Goal: Task Accomplishment & Management: Manage account settings

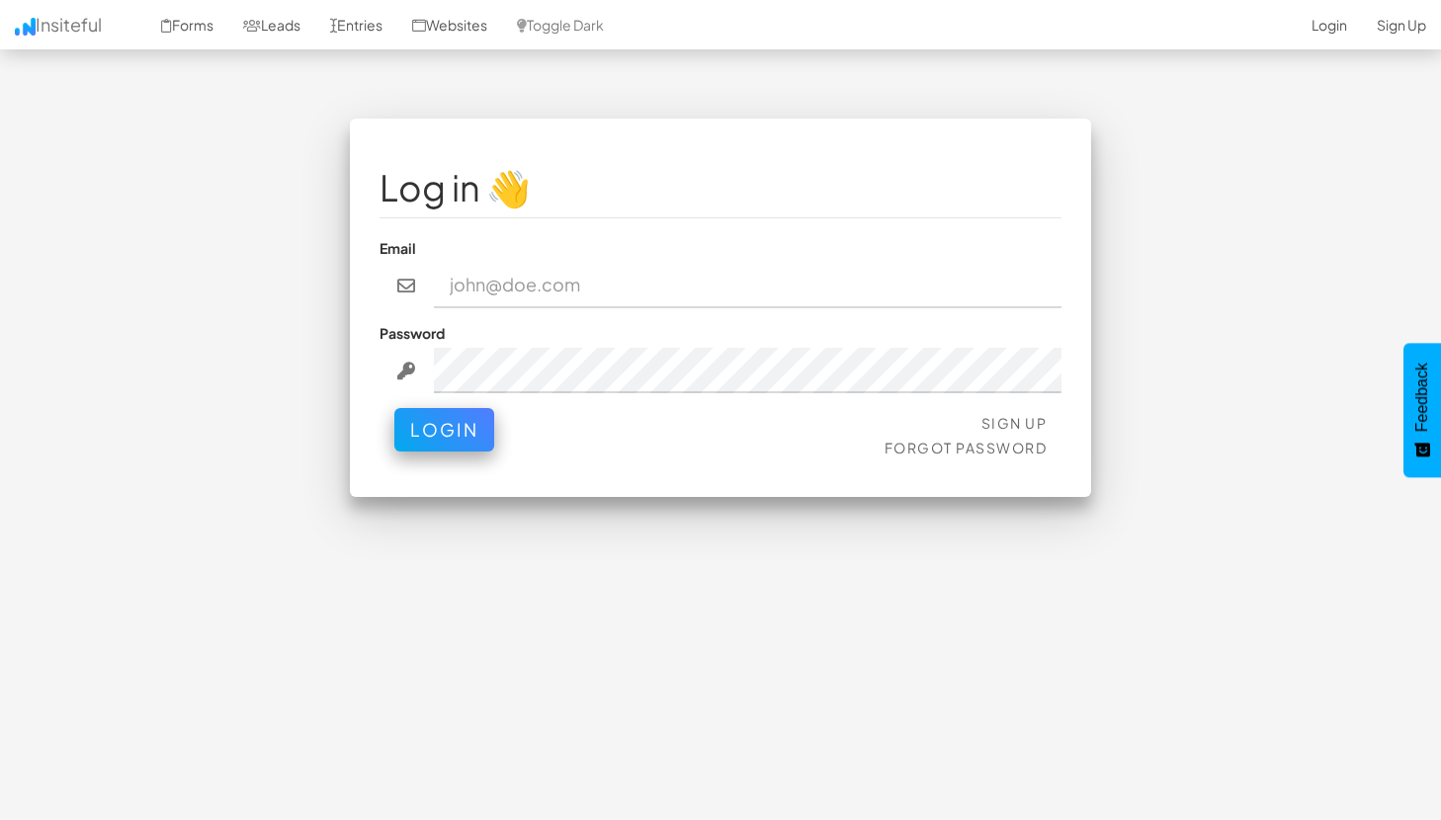
click at [1010, 403] on fieldset "Log in 👋 Email Password Sign Up Forgot Password Login" at bounding box center [721, 307] width 682 height 319
click at [1014, 423] on link "Sign Up" at bounding box center [1014, 423] width 66 height 18
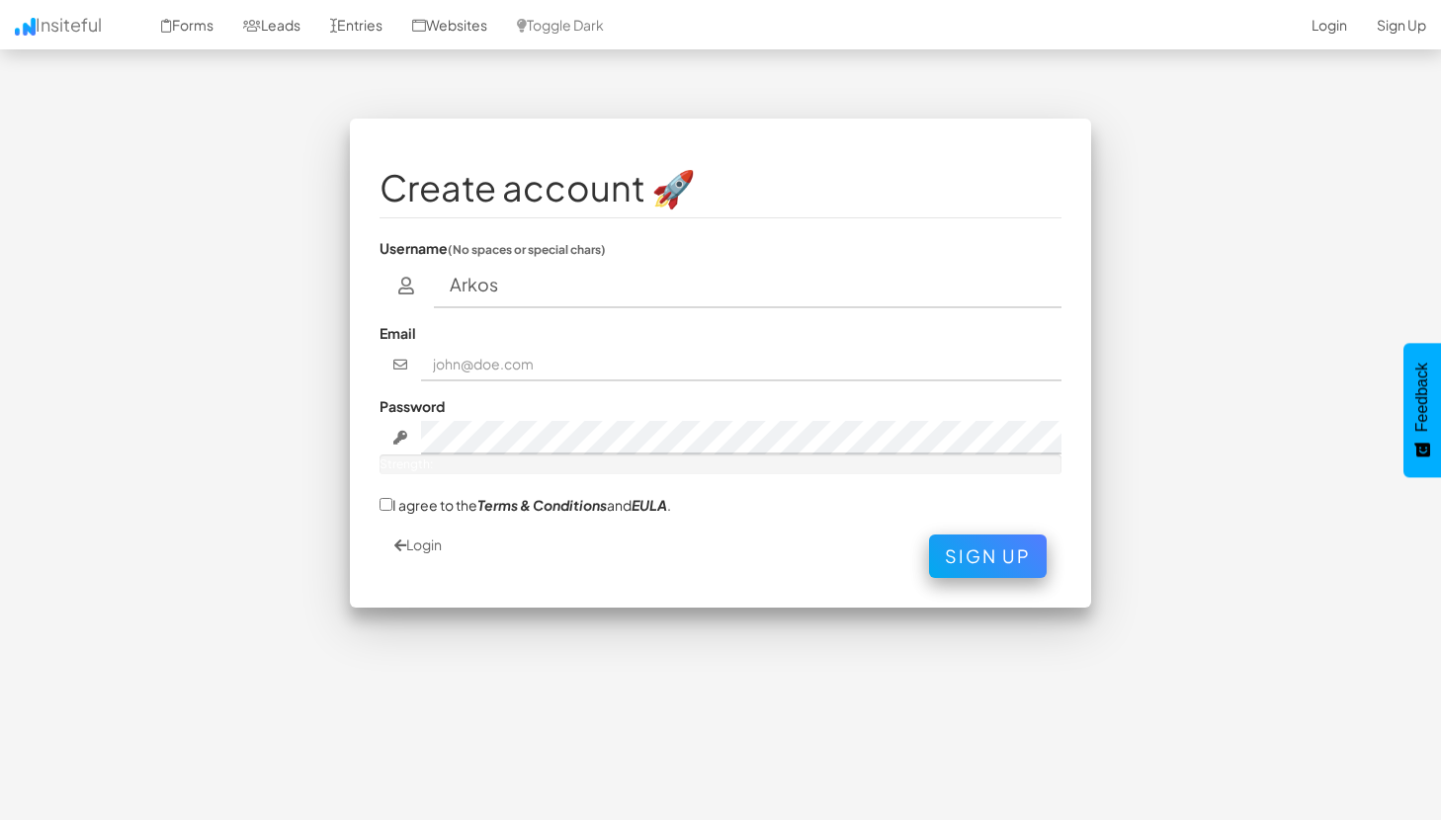
type input "Arkos"
type input "[EMAIL_ADDRESS][DOMAIN_NAME]"
drag, startPoint x: 566, startPoint y: 366, endPoint x: 432, endPoint y: 360, distance: 134.6
click at [432, 360] on input "[EMAIL_ADDRESS][DOMAIN_NAME]" at bounding box center [741, 365] width 641 height 34
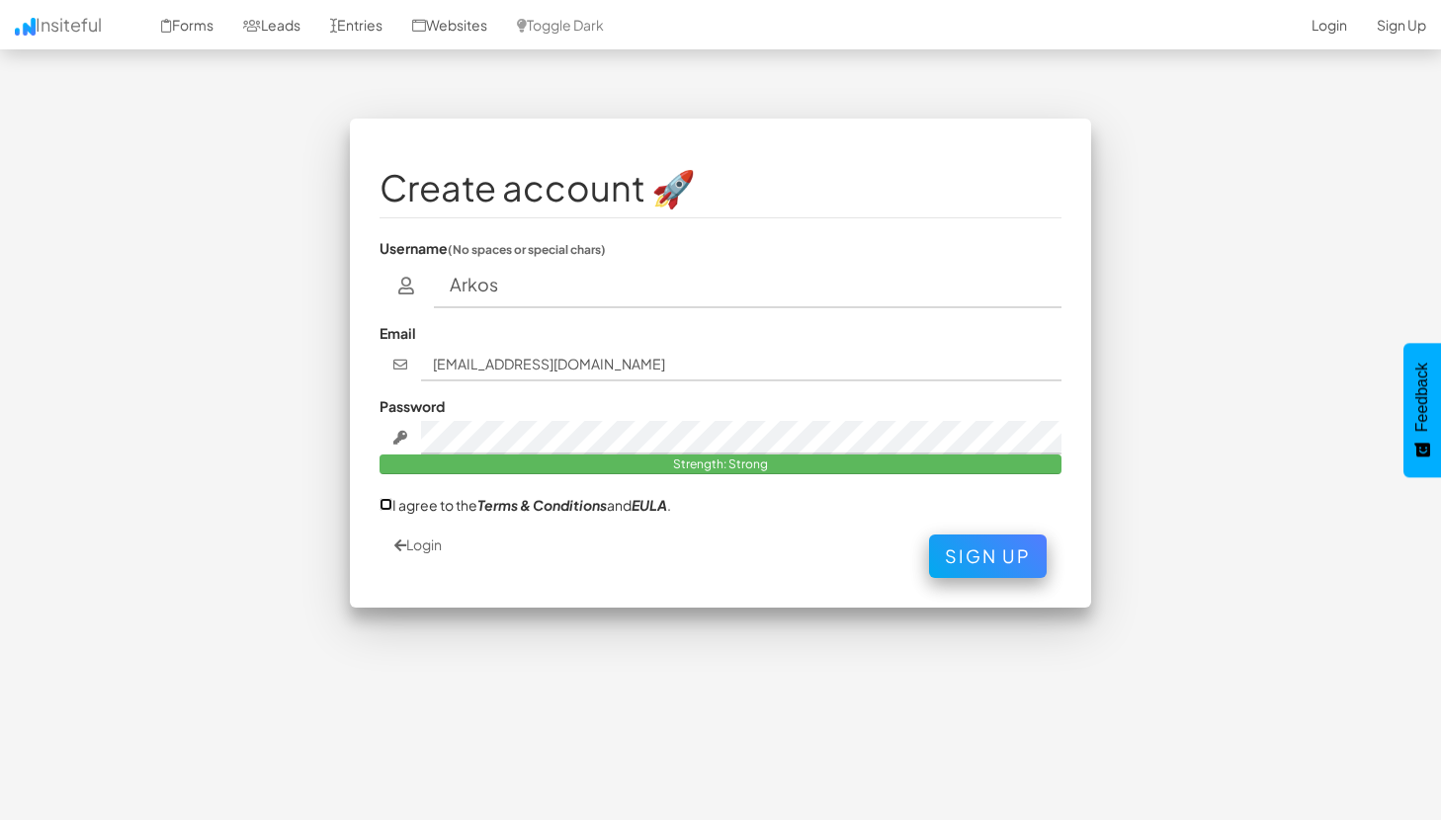
click at [384, 503] on input "I agree to the Terms & Conditions and EULA ." at bounding box center [386, 504] width 13 height 13
checkbox input "true"
click at [970, 556] on button "Sign Up" at bounding box center [988, 551] width 118 height 43
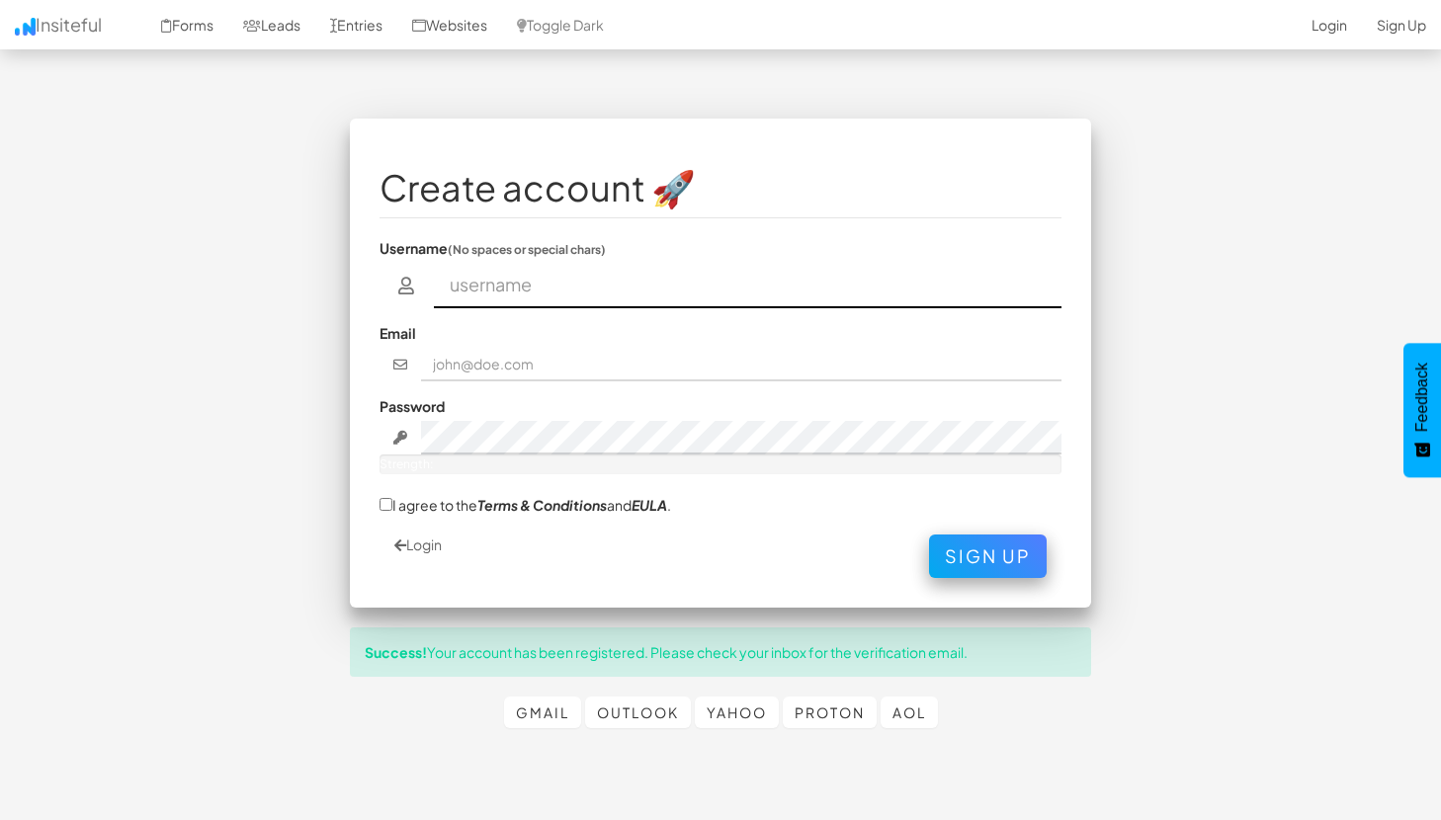
scroll to position [44, 0]
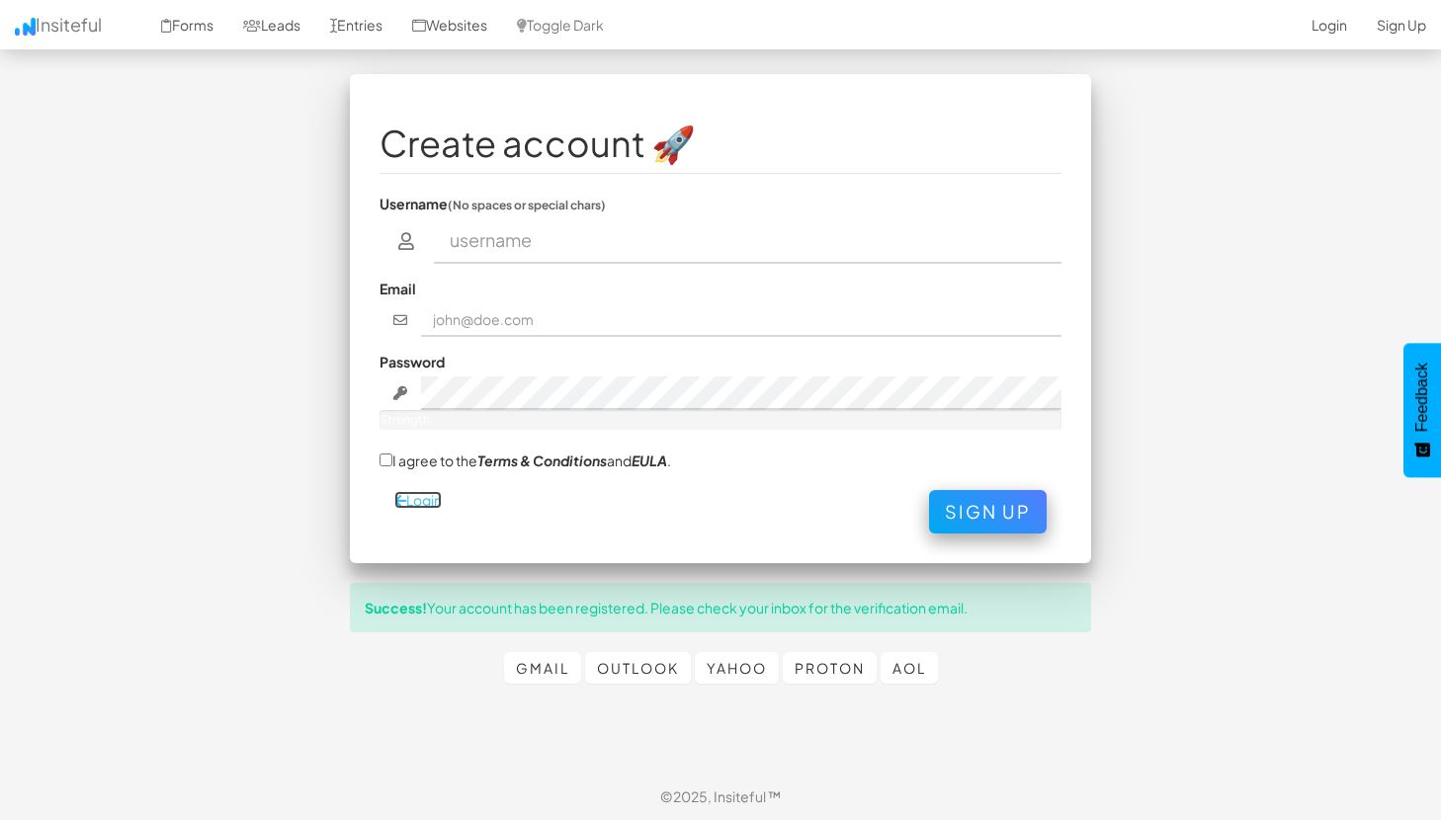
click at [429, 499] on link "Login" at bounding box center [417, 500] width 47 height 18
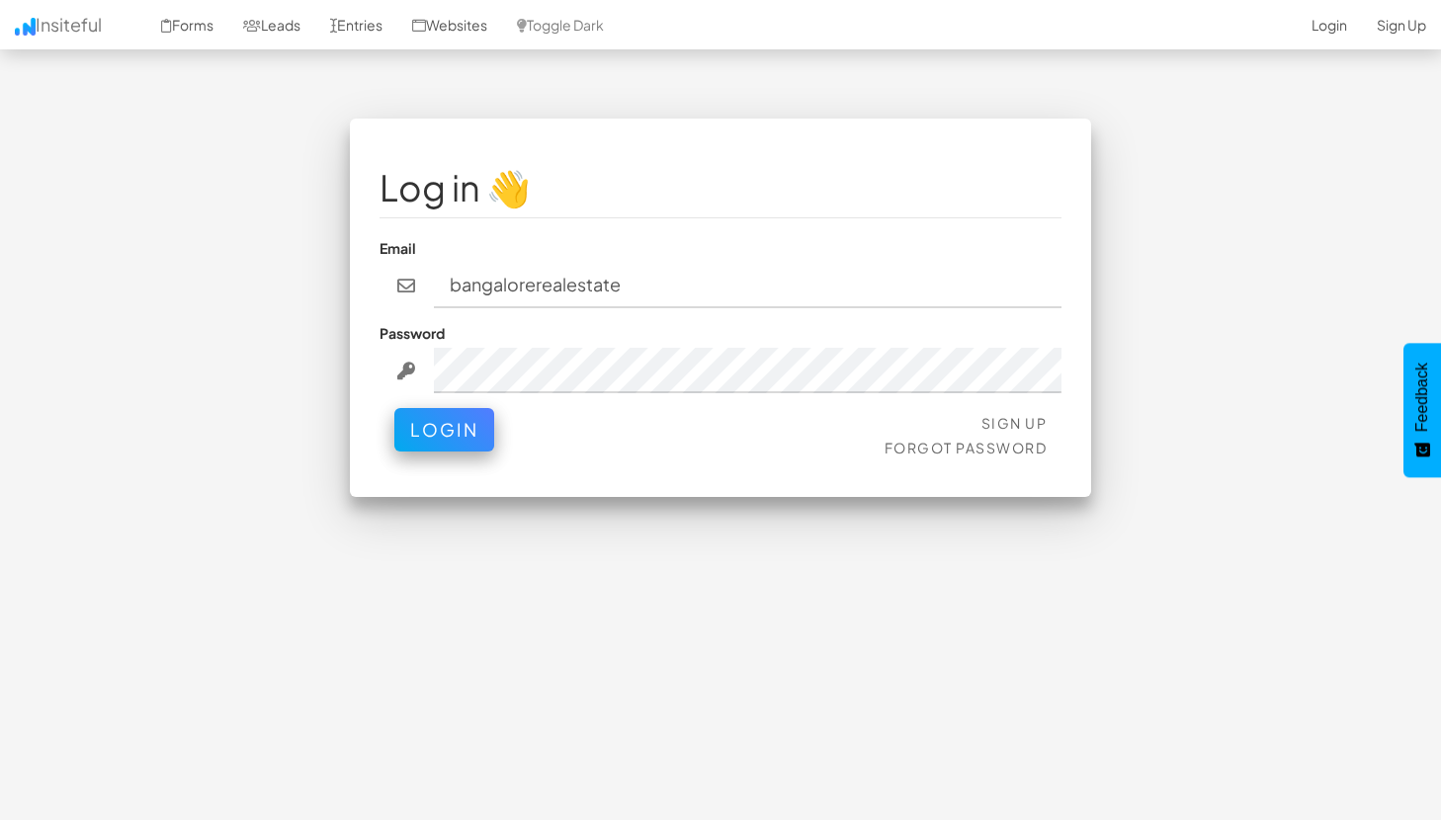
type input "[EMAIL_ADDRESS][DOMAIN_NAME]"
click at [426, 427] on button "Login" at bounding box center [444, 424] width 100 height 43
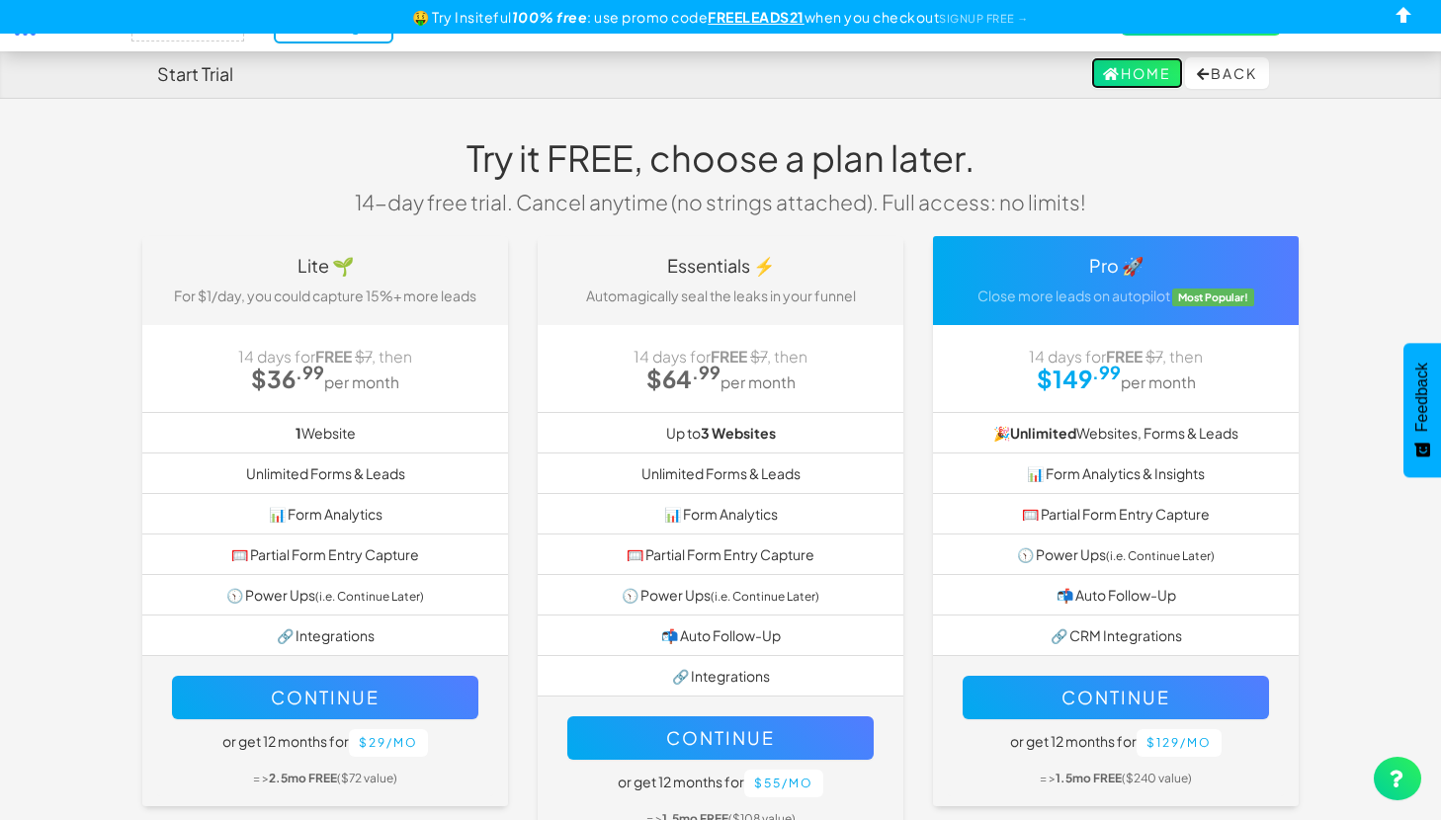
click at [1152, 72] on link "Home" at bounding box center [1137, 73] width 92 height 32
click at [1213, 74] on button "Back" at bounding box center [1227, 73] width 84 height 32
click at [230, 37] on select "-- None --" at bounding box center [187, 25] width 113 height 34
click at [137, 8] on select "-- None --" at bounding box center [187, 25] width 113 height 34
click at [286, 29] on div "🤑 Try Insiteful 100% free : use promo code FREELEADS21 when you checkout SIGNUP…" at bounding box center [720, 17] width 1441 height 34
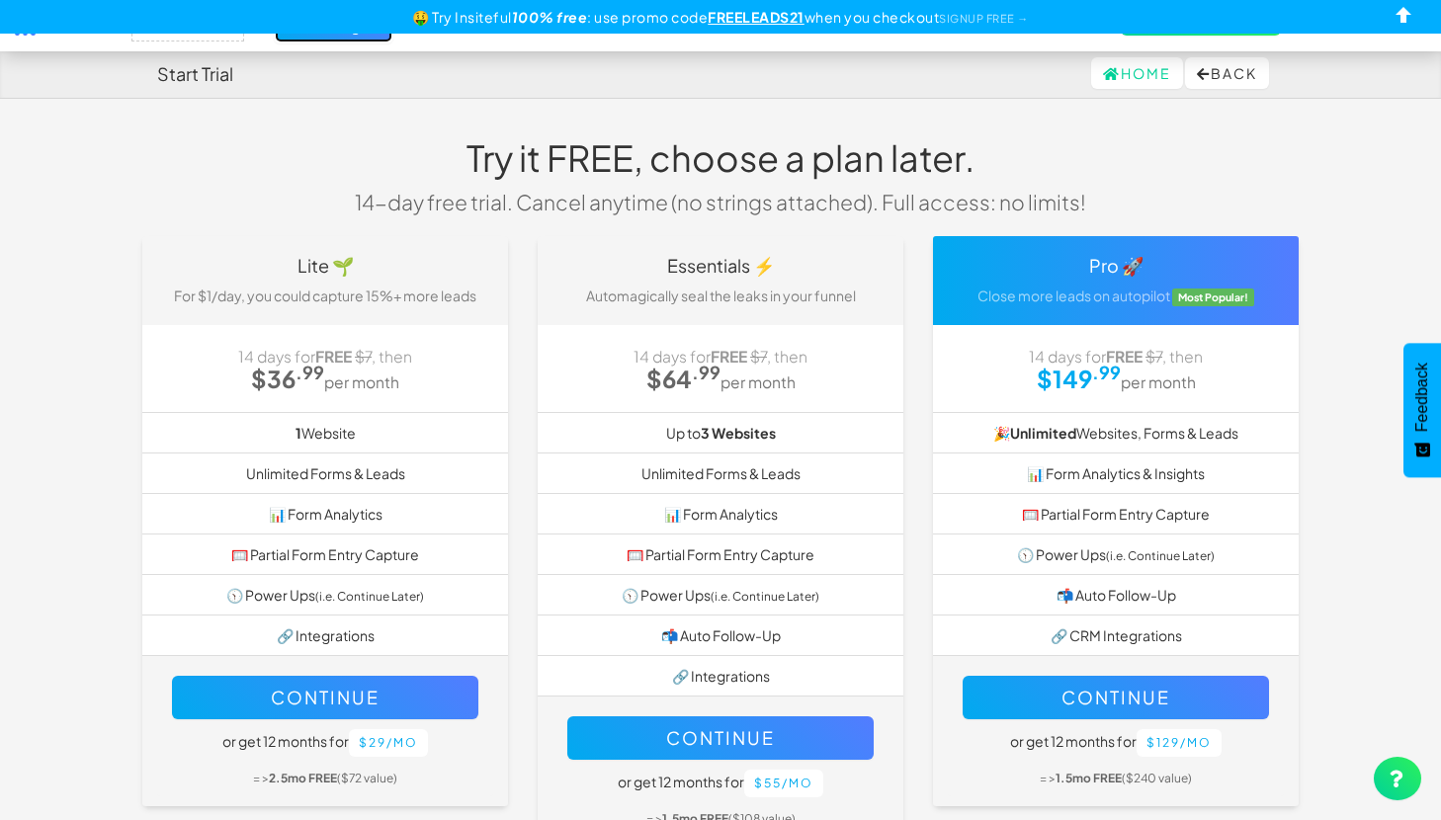
click at [288, 39] on link "Trial ending! →" at bounding box center [334, 26] width 120 height 36
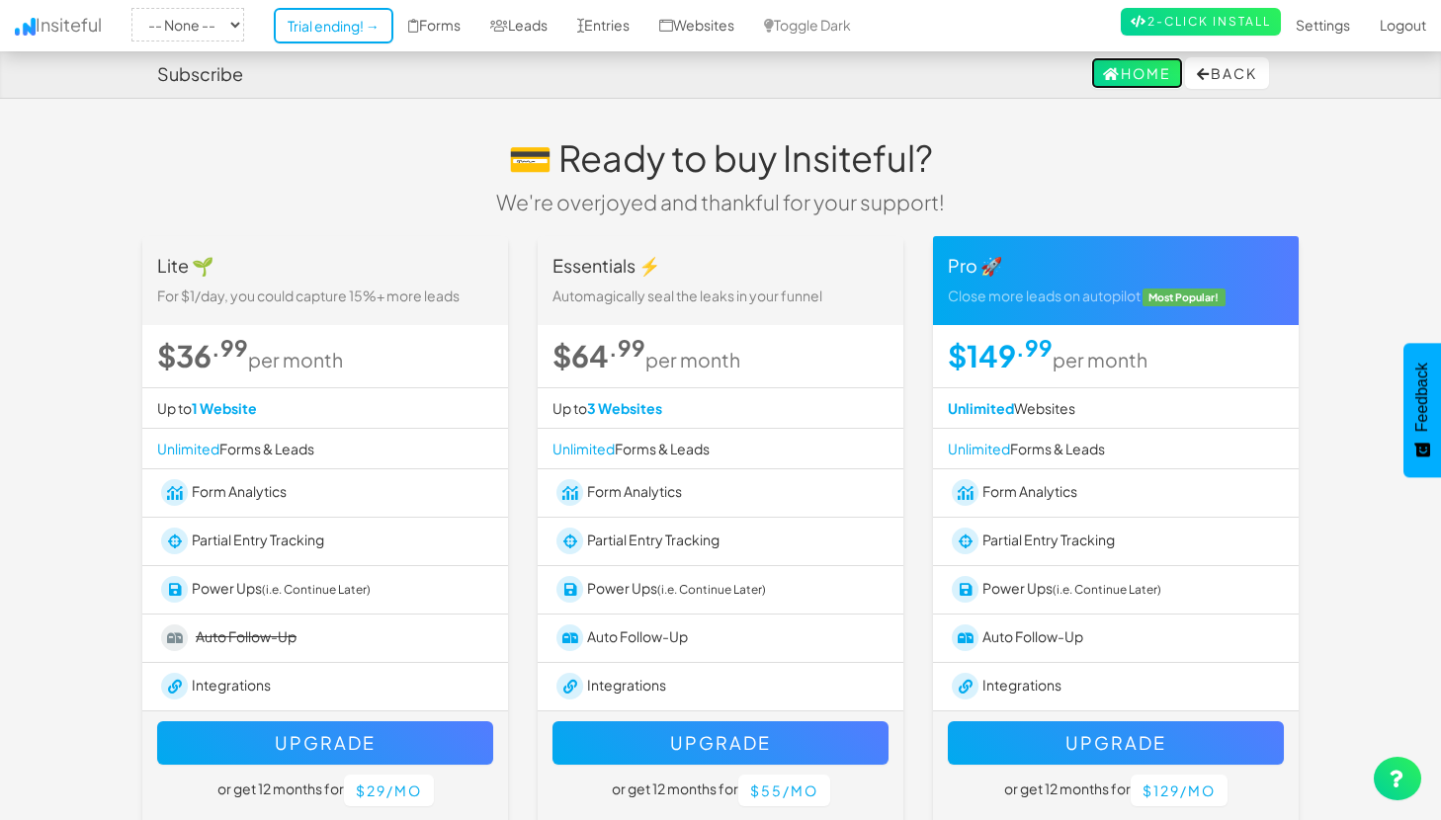
click at [1147, 67] on link "Home" at bounding box center [1137, 73] width 92 height 32
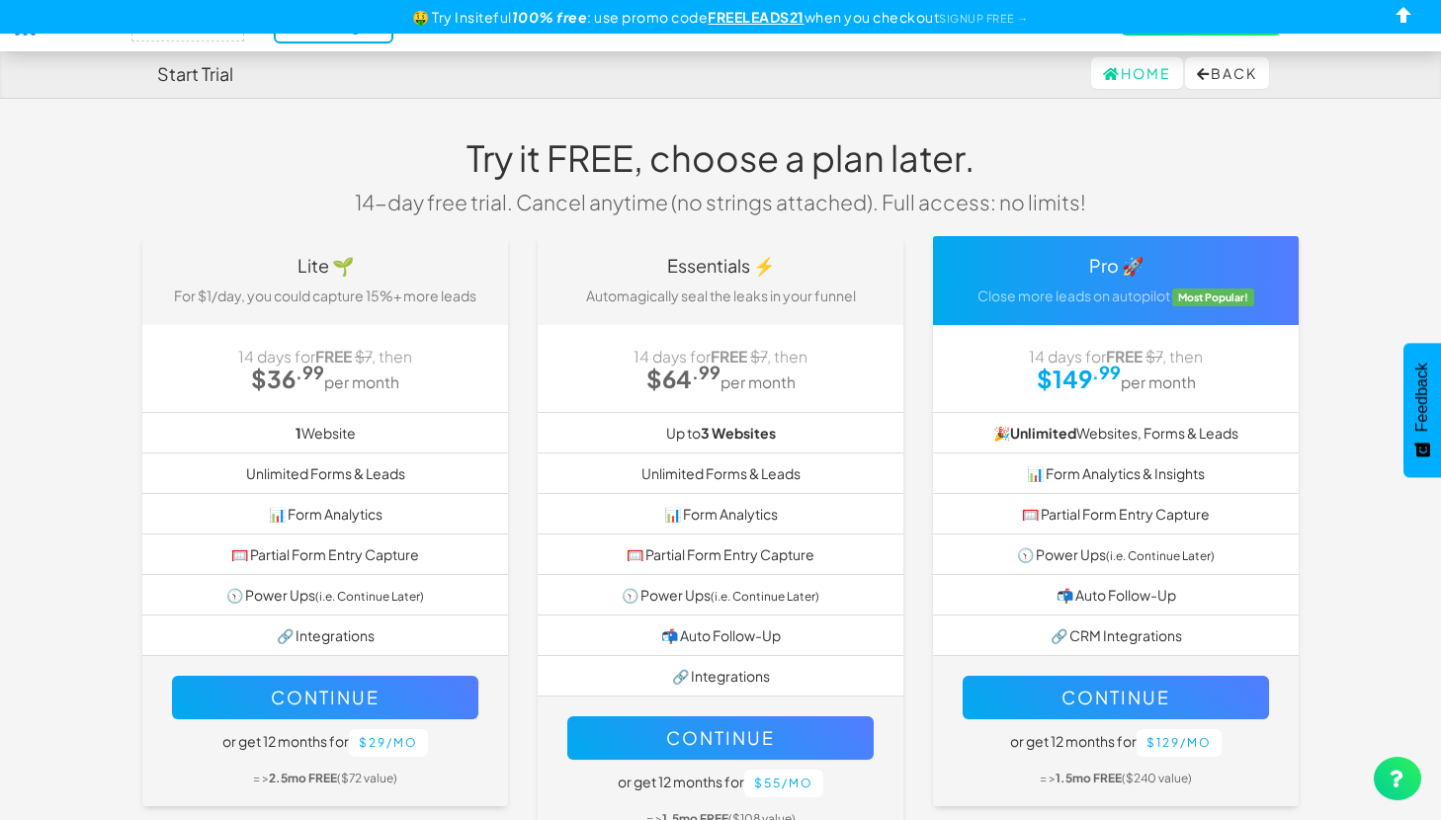
click at [1387, 17] on div "🤑 Try Insiteful 100% free : use promo code FREELEADS21 when you checkout SIGNUP…" at bounding box center [720, 17] width 1441 height 34
click at [382, 37] on link "Trial ending! →" at bounding box center [334, 26] width 120 height 36
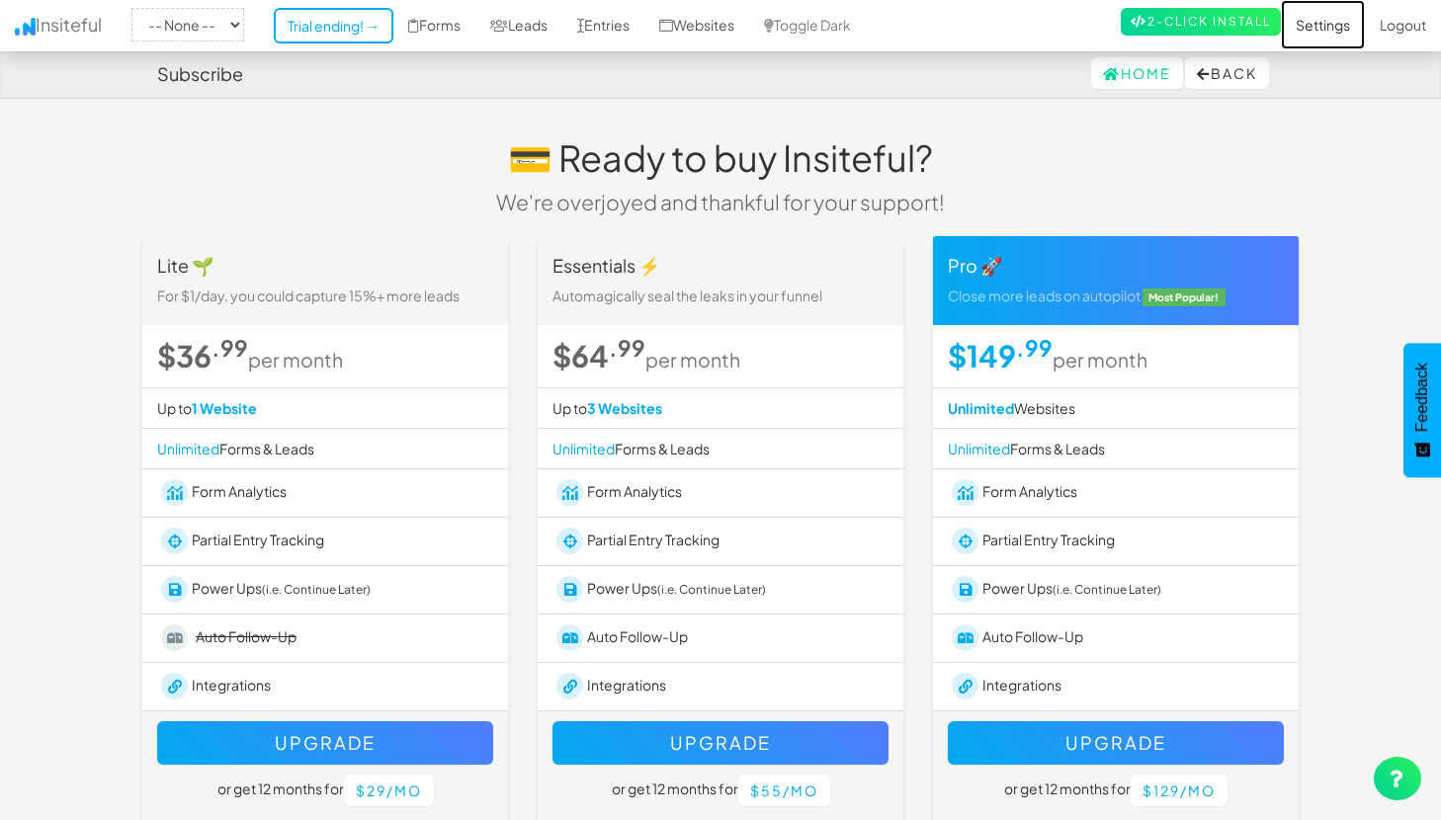
click at [1308, 28] on link "Settings" at bounding box center [1323, 24] width 84 height 49
